Goal: Feedback & Contribution: Contribute content

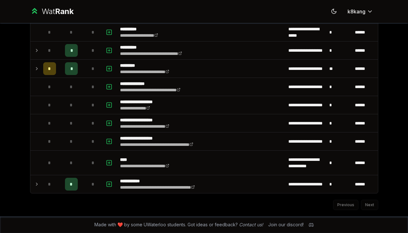
scroll to position [726, 0]
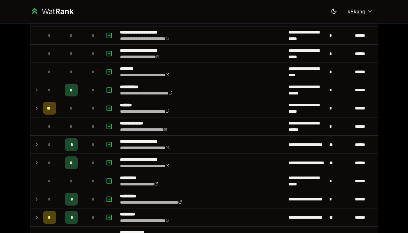
scroll to position [655, 0]
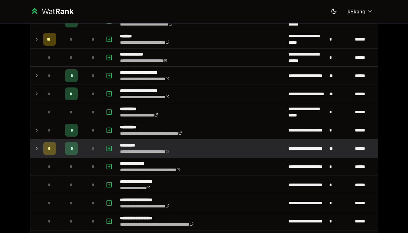
click at [37, 149] on icon at bounding box center [36, 148] width 1 height 3
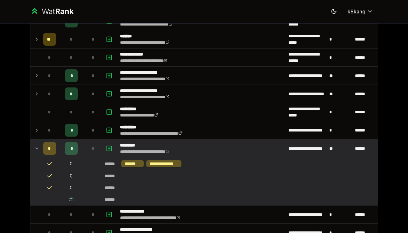
click at [37, 149] on icon at bounding box center [37, 148] width 3 height 1
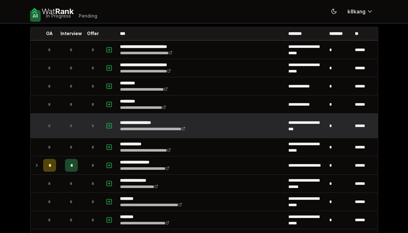
scroll to position [0, 0]
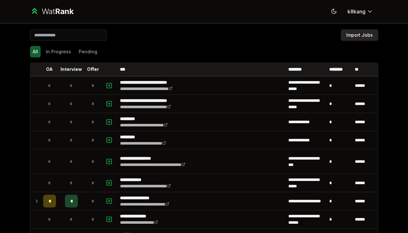
click at [358, 37] on button "Import Jobs" at bounding box center [359, 35] width 37 height 12
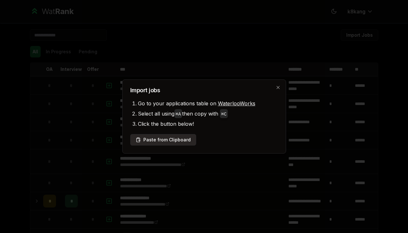
click at [181, 136] on button "Paste from Clipboard" at bounding box center [163, 140] width 66 height 12
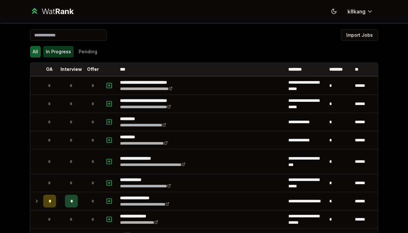
click at [63, 50] on button "In Progress" at bounding box center [58, 52] width 30 height 12
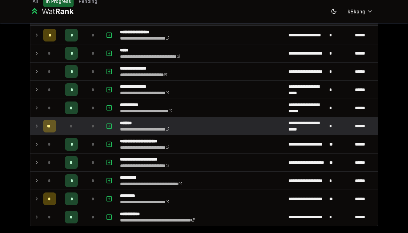
scroll to position [44, 0]
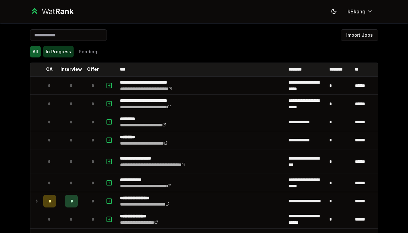
click at [59, 50] on button "In Progress" at bounding box center [58, 52] width 30 height 12
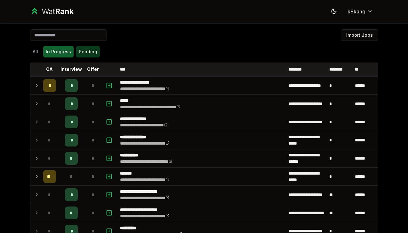
click at [89, 57] on button "Pending" at bounding box center [88, 52] width 24 height 12
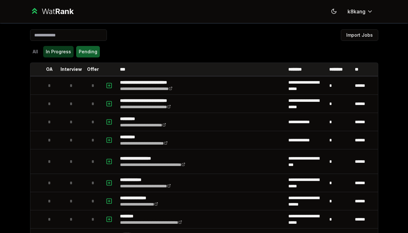
click at [56, 48] on button "In Progress" at bounding box center [58, 52] width 30 height 12
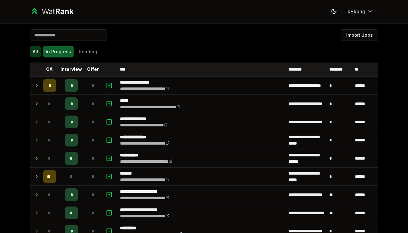
click at [39, 51] on button "All" at bounding box center [35, 52] width 11 height 12
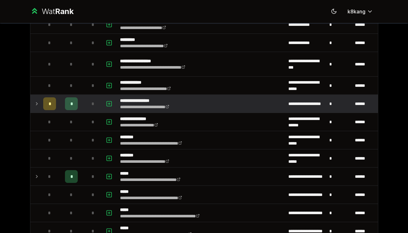
scroll to position [175, 0]
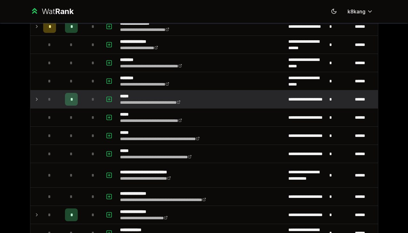
click at [36, 102] on icon at bounding box center [36, 100] width 5 height 8
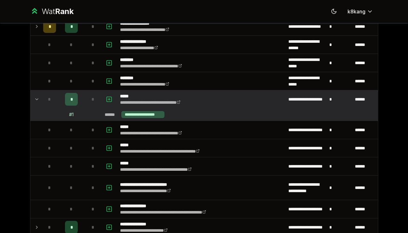
click at [38, 100] on icon at bounding box center [36, 100] width 5 height 8
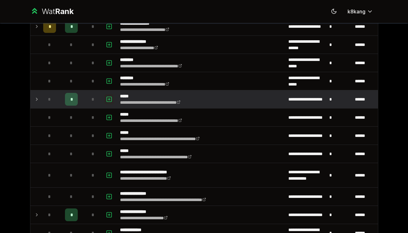
click at [110, 98] on icon "button" at bounding box center [109, 100] width 6 height 8
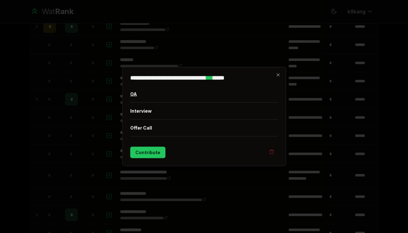
click at [149, 95] on button "OA" at bounding box center [204, 94] width 148 height 17
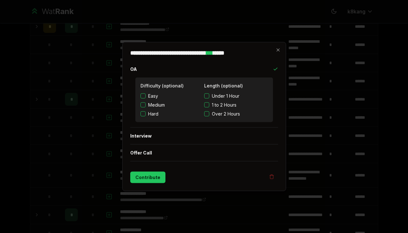
click at [154, 184] on div "**********" at bounding box center [204, 116] width 164 height 149
click at [154, 181] on button "Contribute" at bounding box center [147, 178] width 35 height 12
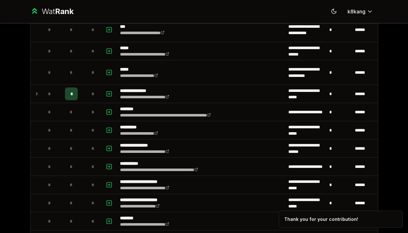
scroll to position [0, 0]
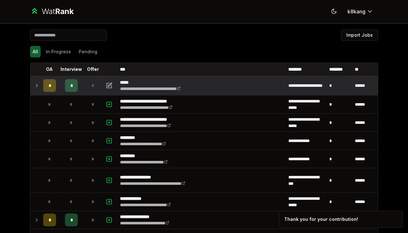
click at [40, 83] on td at bounding box center [35, 86] width 10 height 18
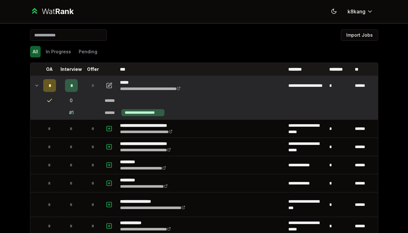
click at [49, 100] on icon at bounding box center [49, 101] width 6 height 6
click at [74, 103] on td "0" at bounding box center [72, 101] width 26 height 12
click at [71, 102] on td "0" at bounding box center [72, 101] width 26 height 12
click at [110, 86] on icon "button" at bounding box center [110, 85] width 4 height 4
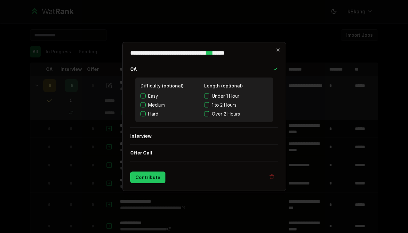
click at [158, 135] on button "Interview" at bounding box center [204, 136] width 148 height 17
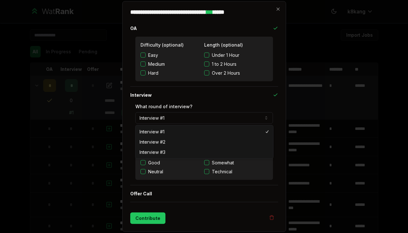
click at [177, 122] on button "Interview #1" at bounding box center [204, 119] width 138 height 12
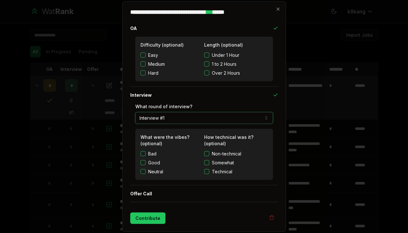
click at [176, 115] on button "Interview #1" at bounding box center [204, 119] width 138 height 12
click at [166, 194] on button "Offer Call" at bounding box center [204, 194] width 148 height 17
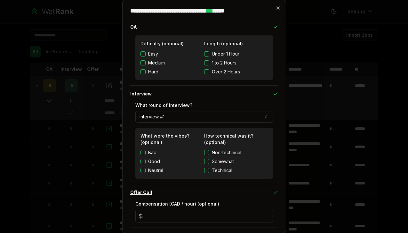
scroll to position [25, 0]
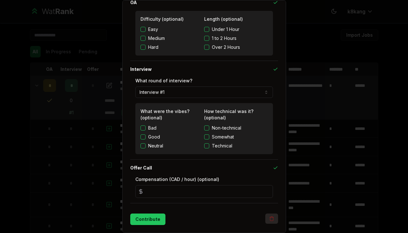
click at [271, 218] on icon "button" at bounding box center [272, 218] width 4 height 0
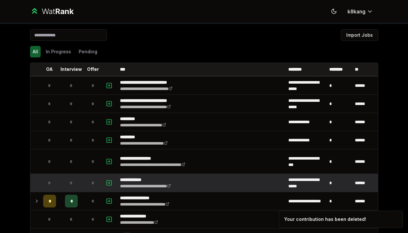
scroll to position [154, 0]
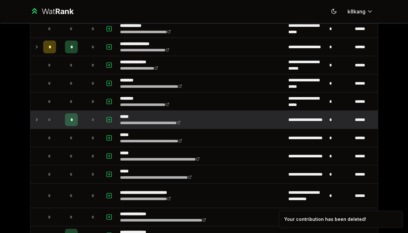
click at [34, 119] on icon at bounding box center [36, 120] width 5 height 8
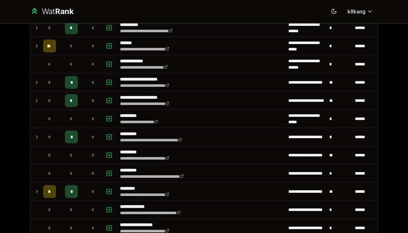
scroll to position [839, 0]
